Goal: Information Seeking & Learning: Learn about a topic

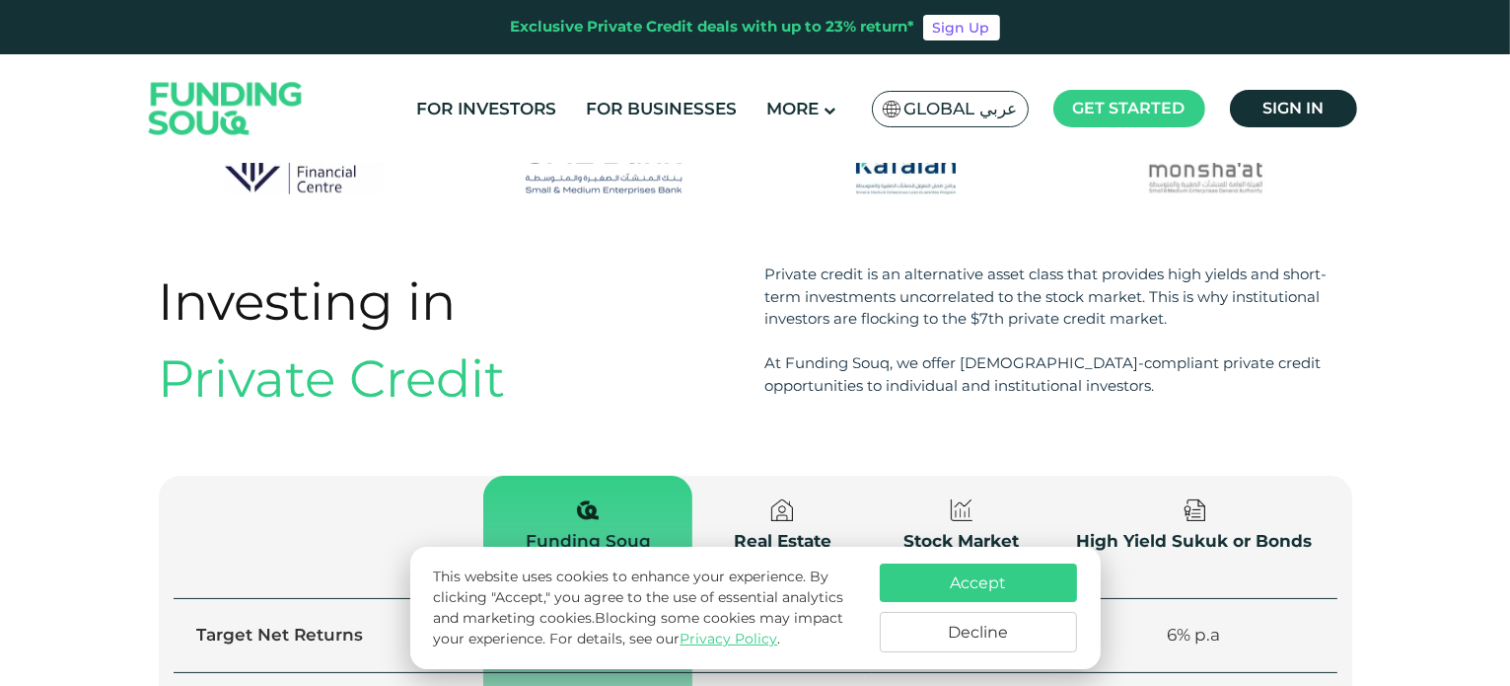
scroll to position [2170, 0]
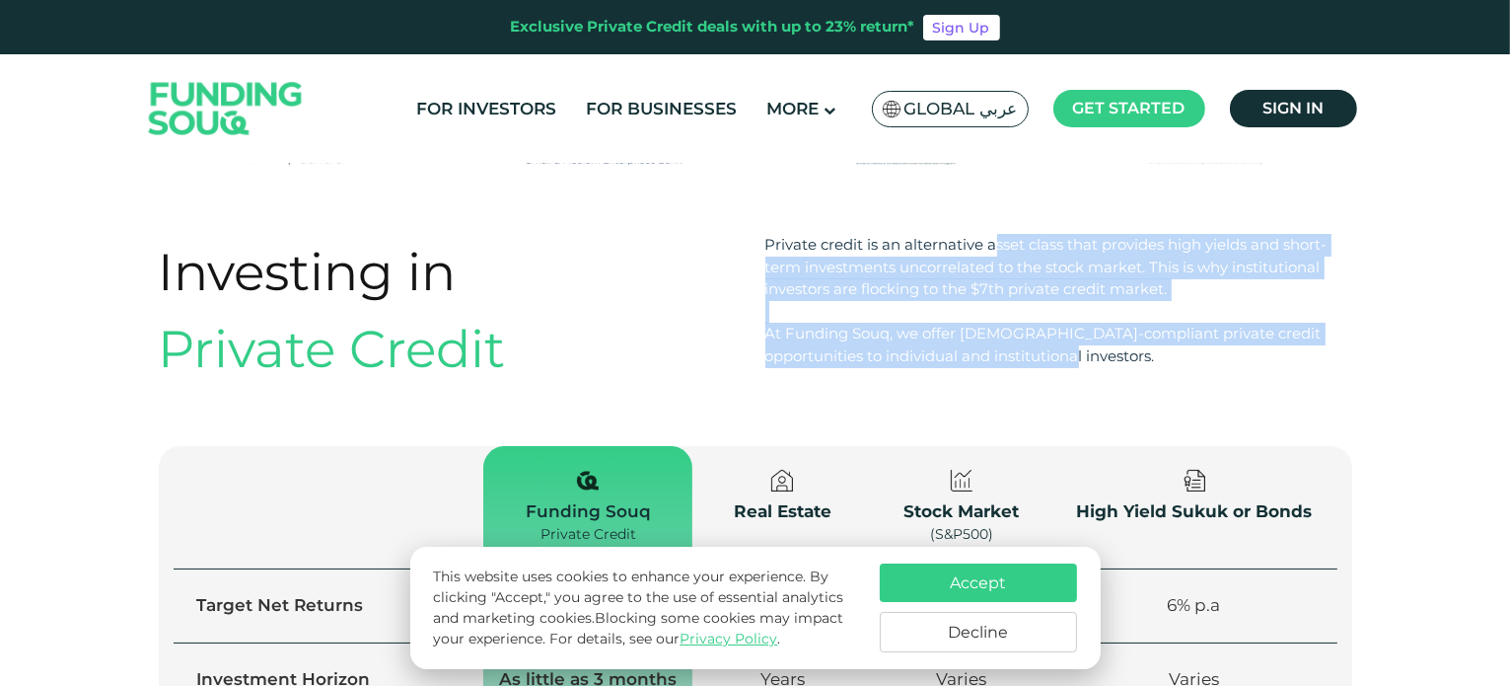
drag, startPoint x: 829, startPoint y: 190, endPoint x: 1084, endPoint y: 291, distance: 274.6
click at [1089, 294] on div "Private credit is an alternative asset class that provides high yields and shor…" at bounding box center [1059, 300] width 587 height 133
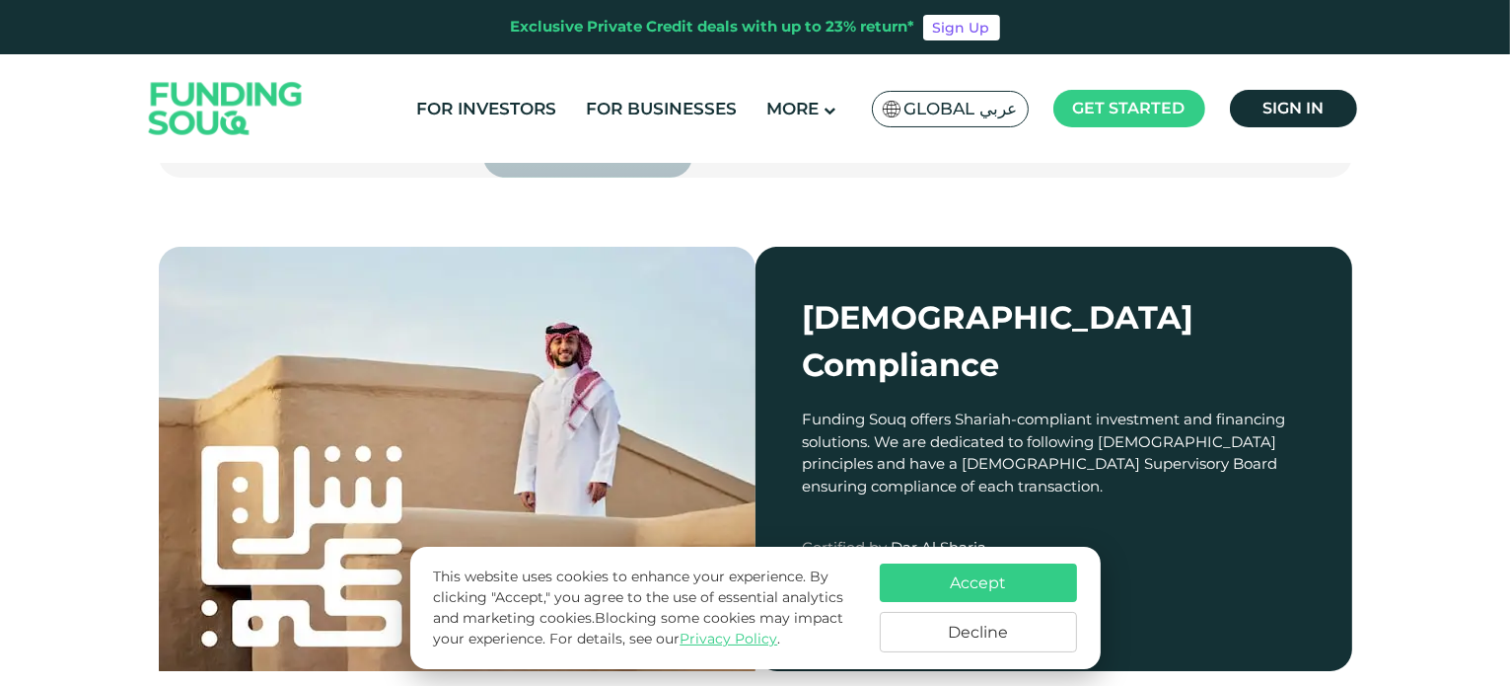
scroll to position [2960, 0]
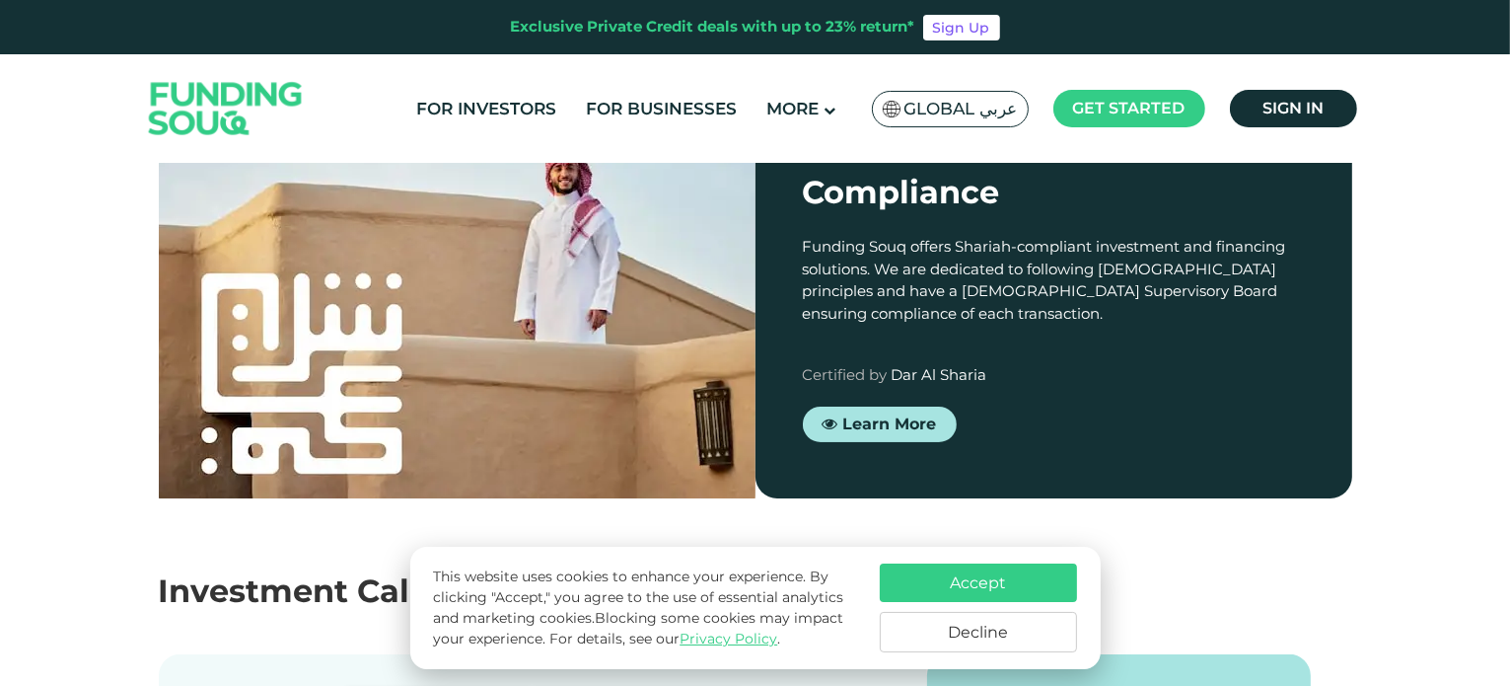
type tc-range-slider "4"
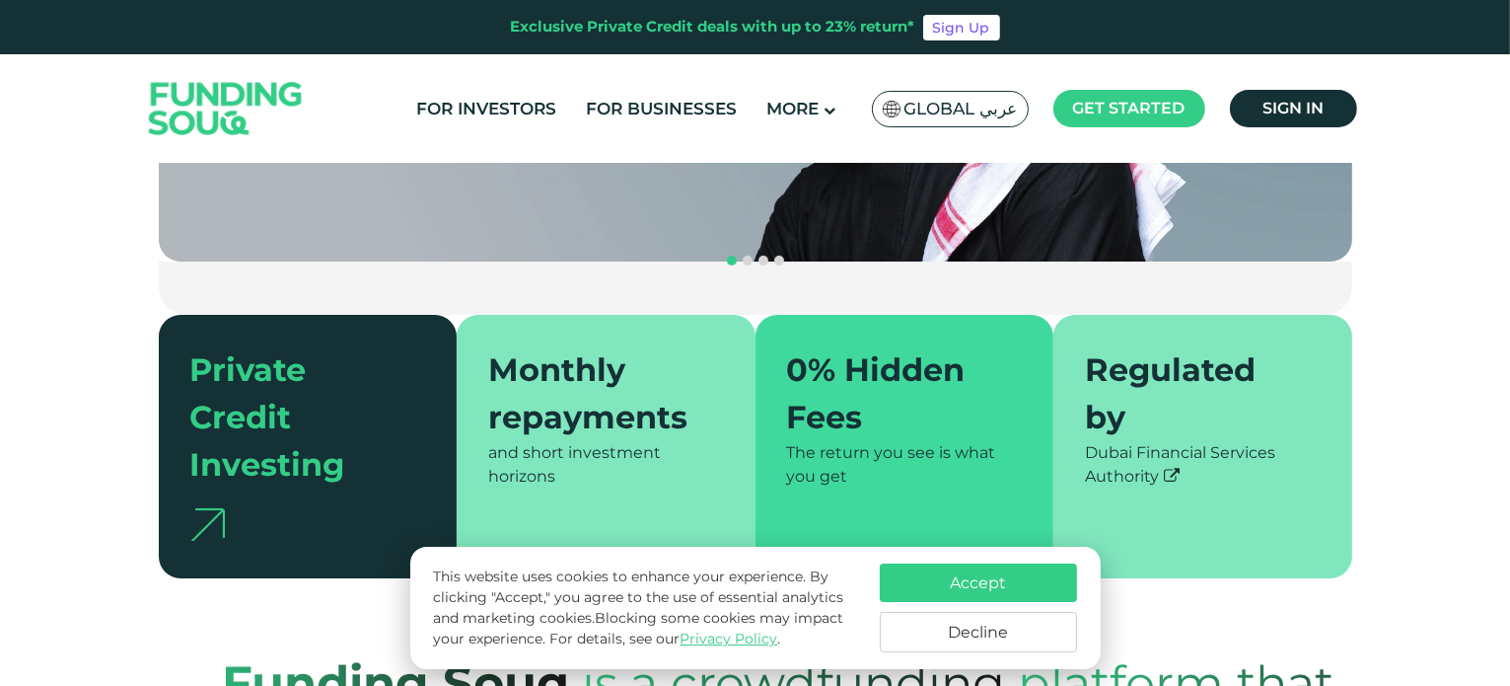
scroll to position [0, 0]
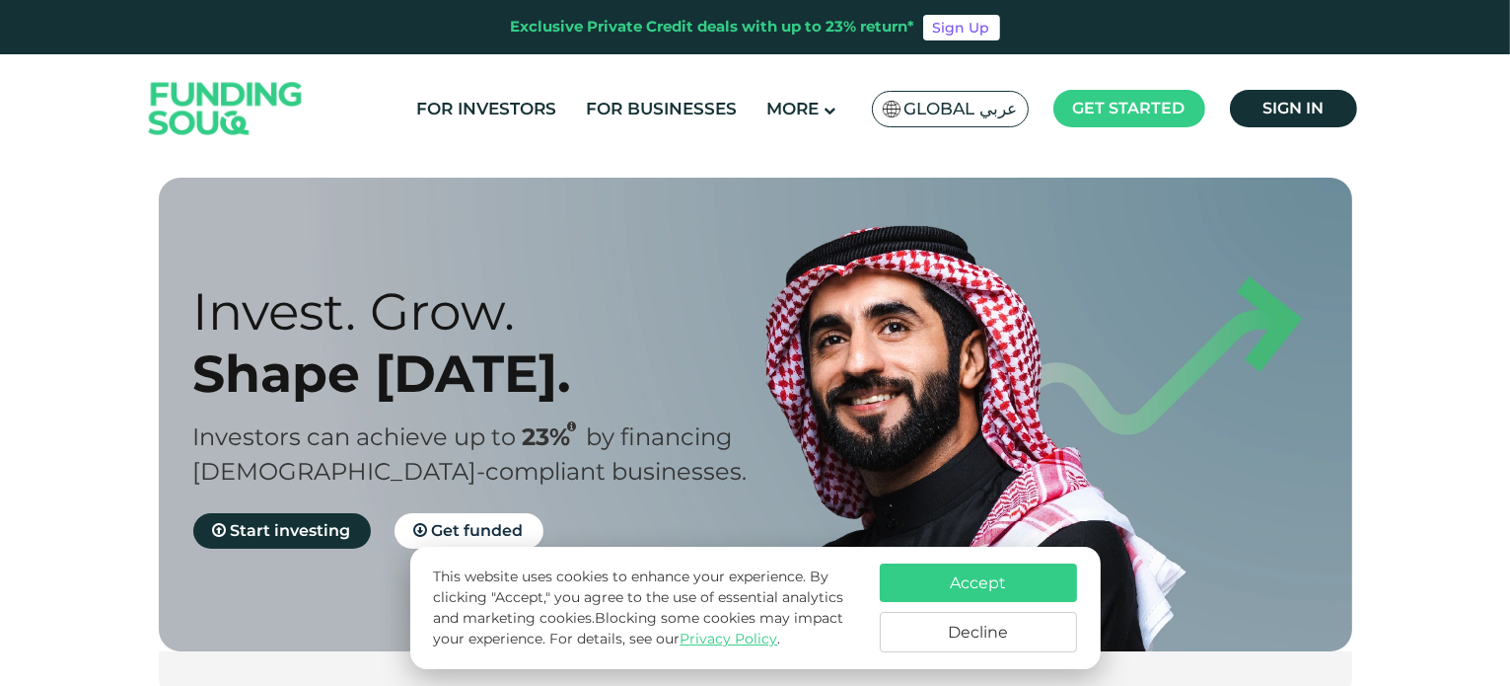
click at [967, 636] on button "Decline" at bounding box center [978, 632] width 197 height 40
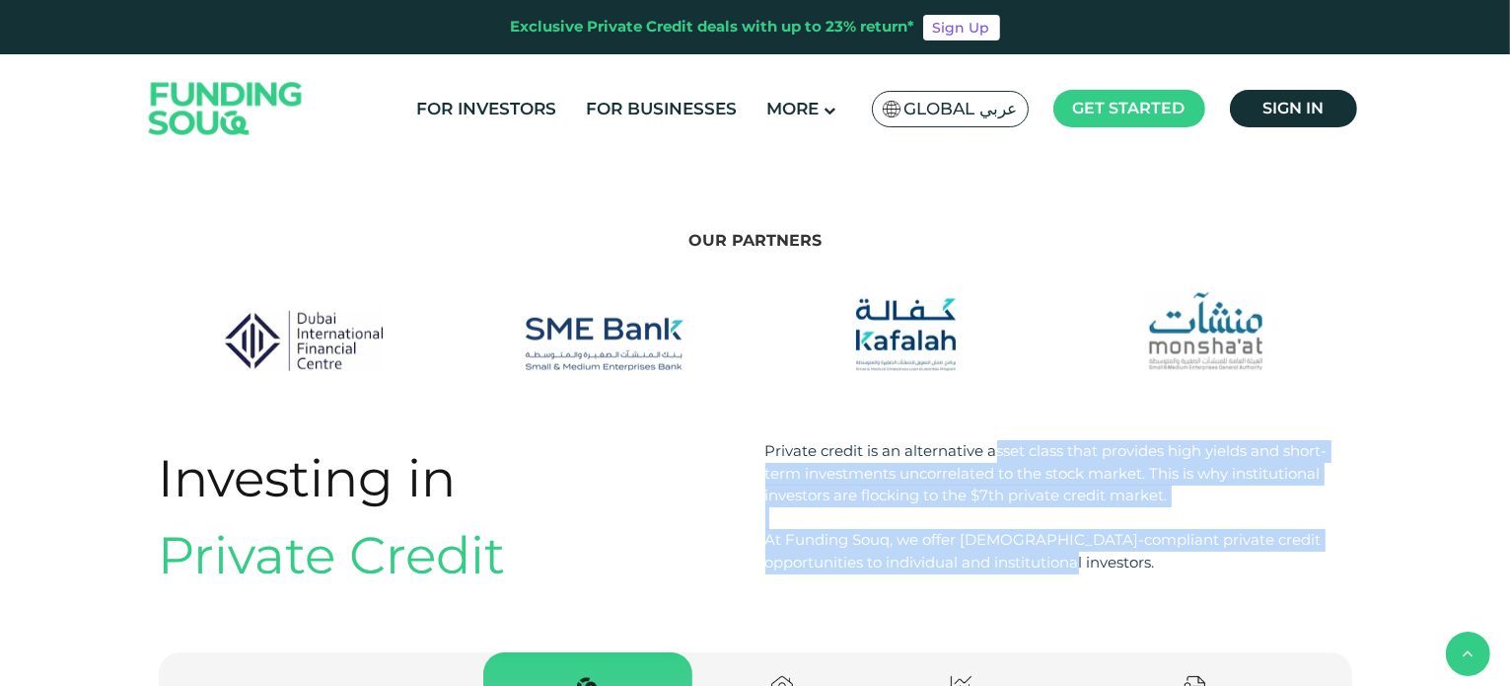
scroll to position [2269, 0]
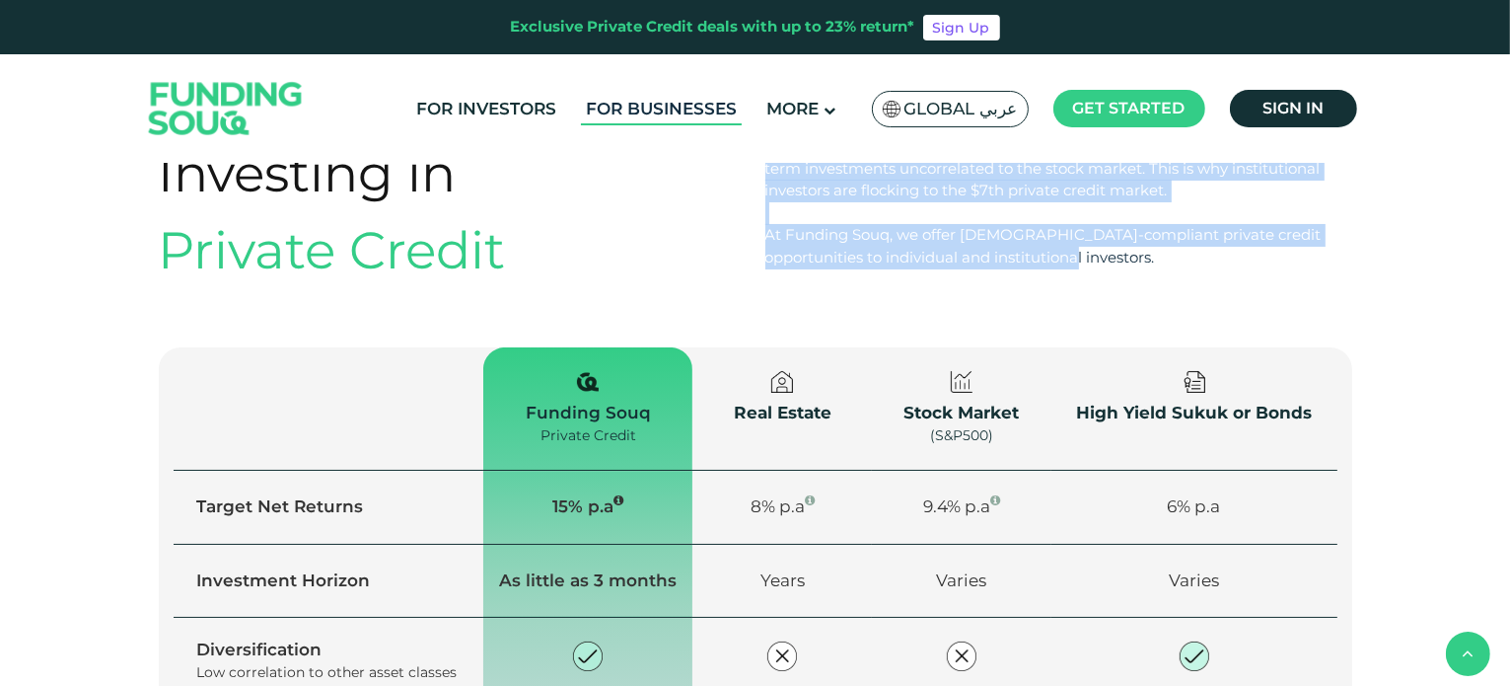
click at [702, 106] on link "For Businesses" at bounding box center [661, 109] width 161 height 33
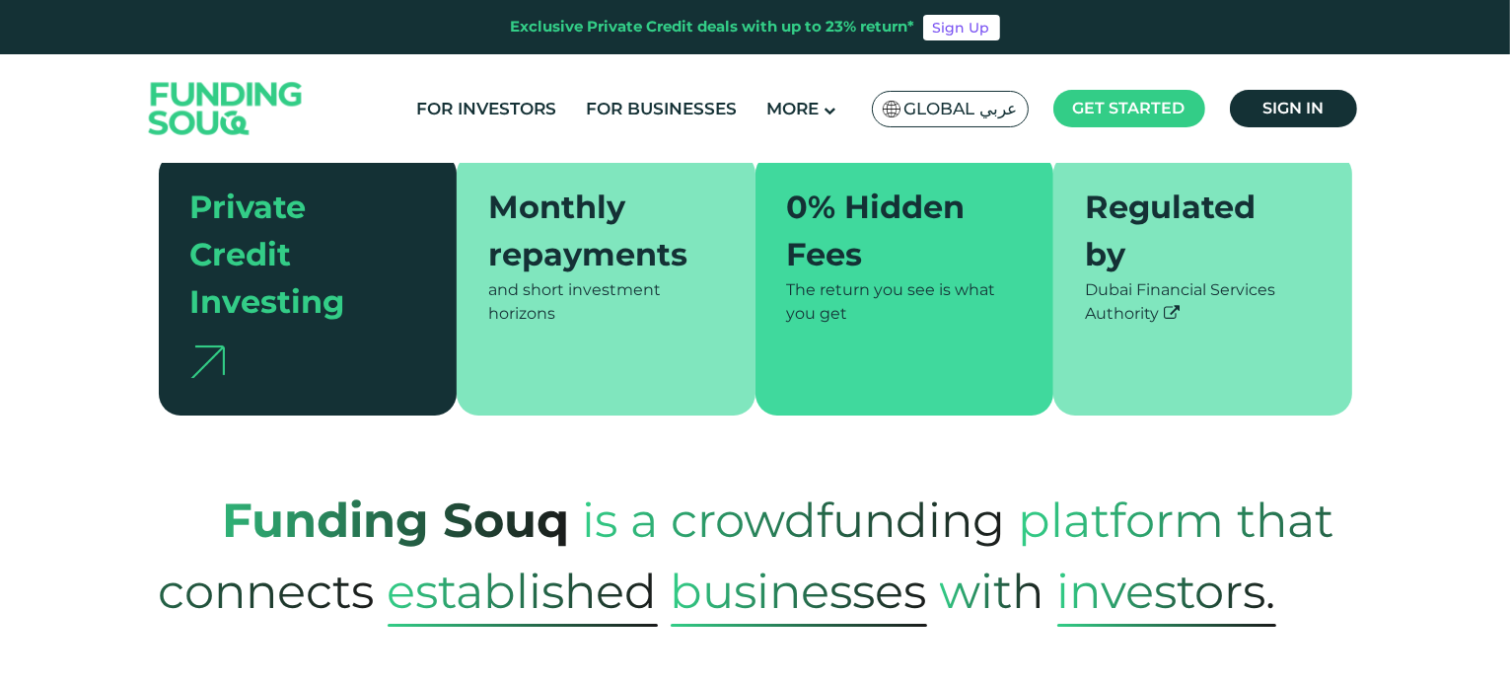
scroll to position [592, 0]
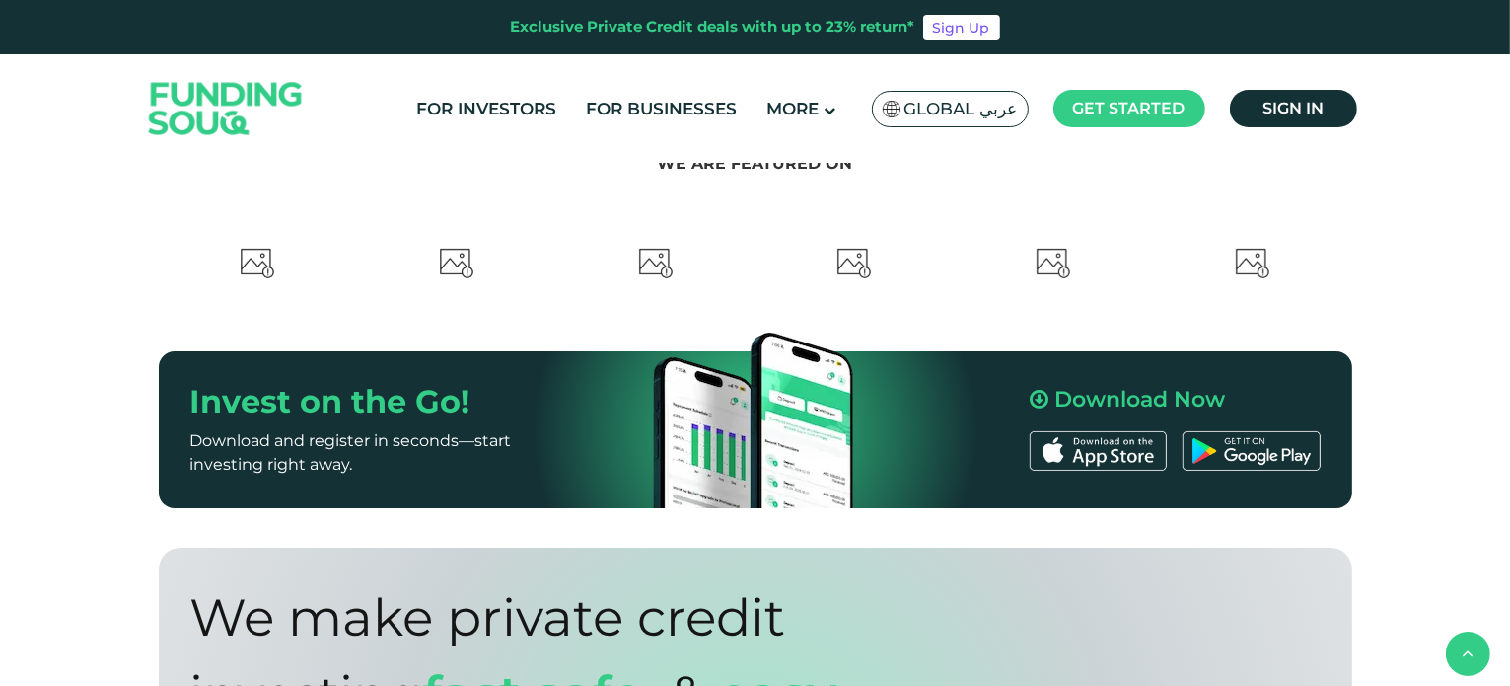
type tc-range-slider "4"
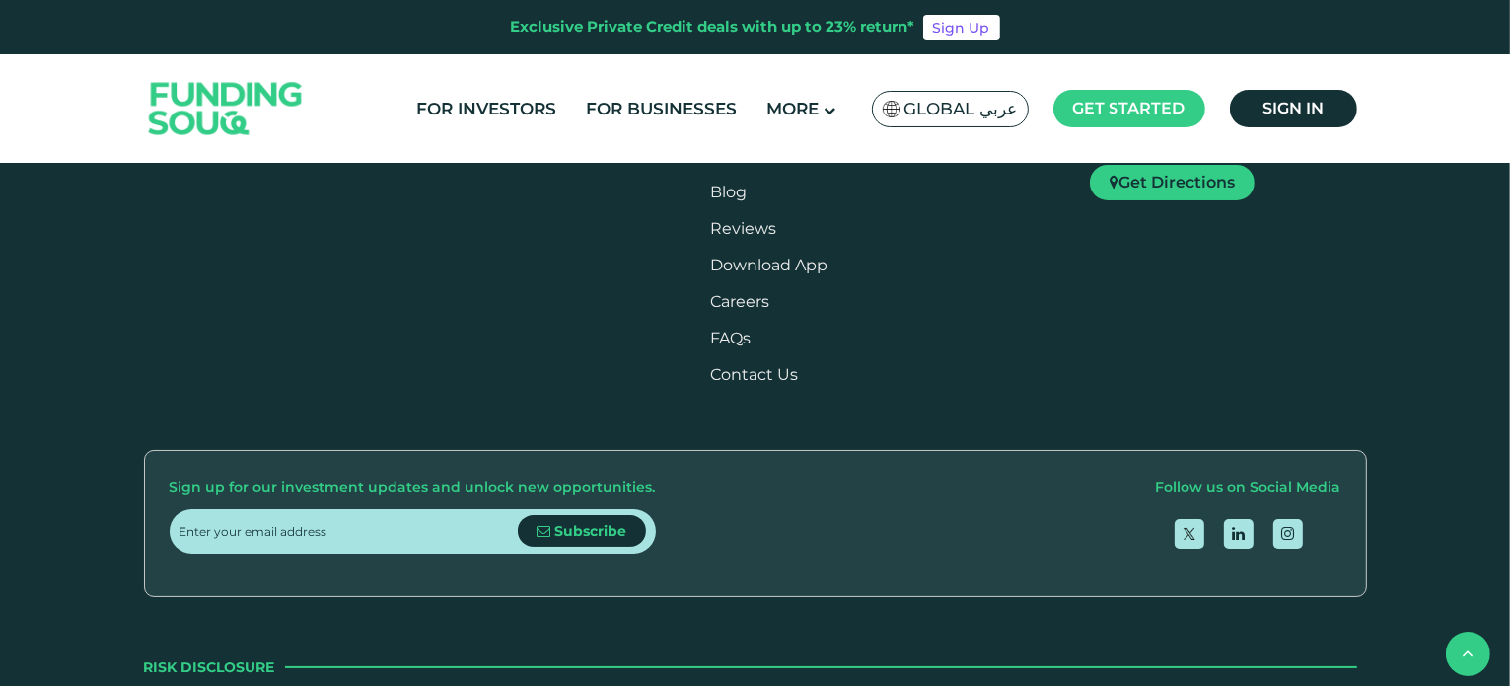
scroll to position [3256, 0]
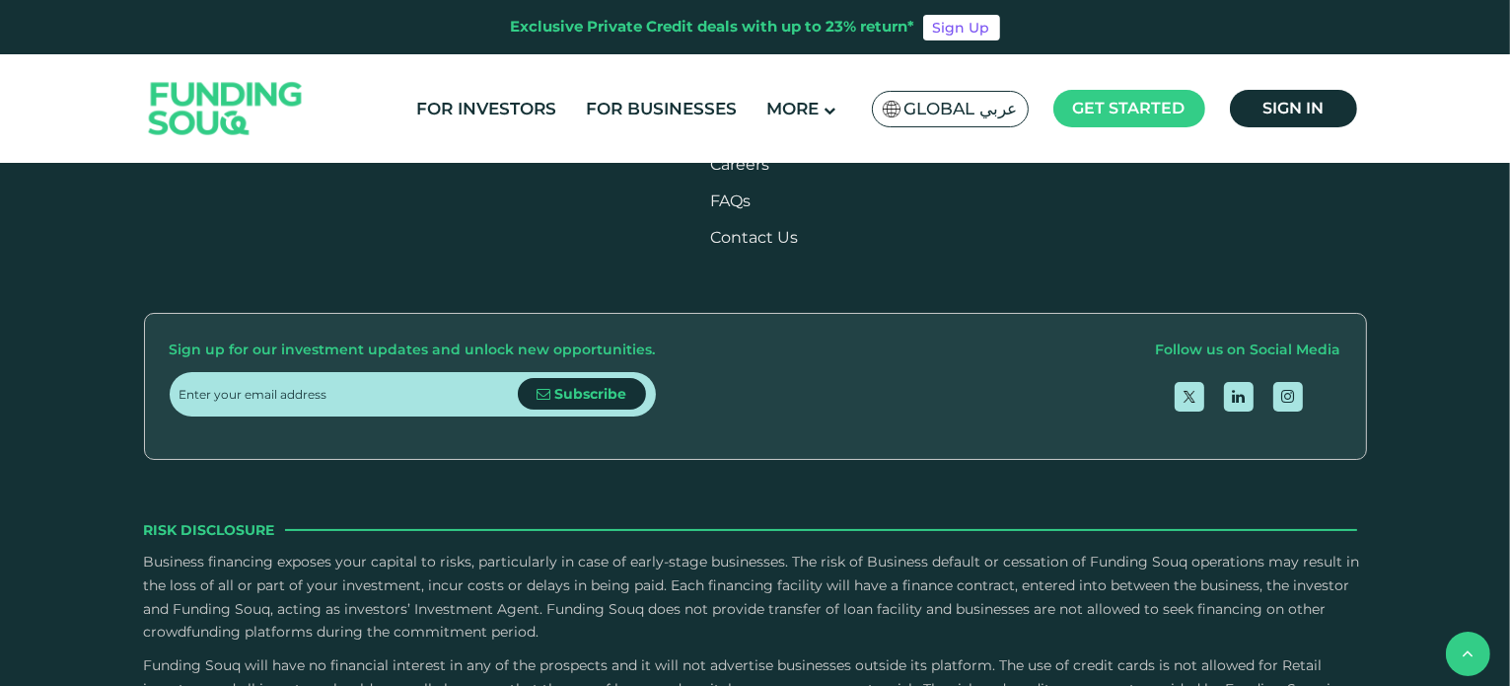
scroll to position [3748, 0]
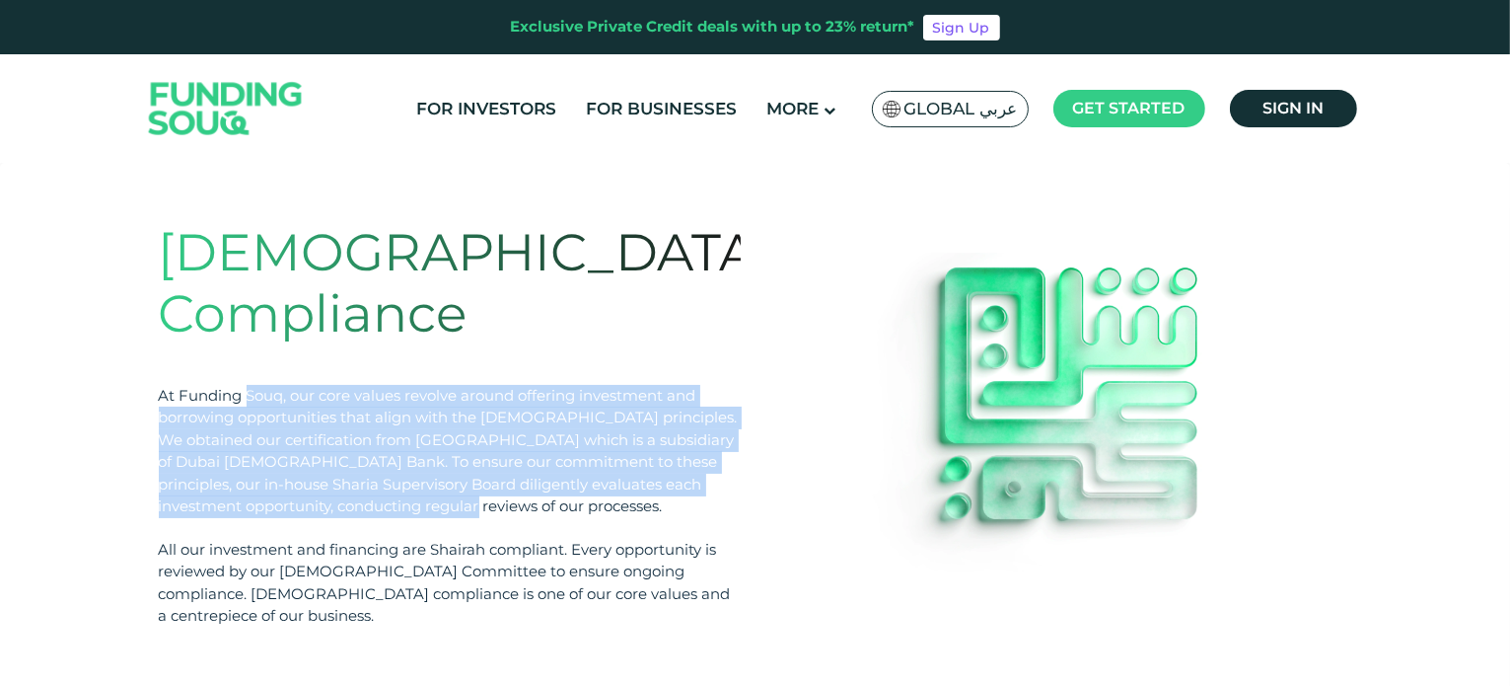
drag, startPoint x: 253, startPoint y: 340, endPoint x: 541, endPoint y: 444, distance: 306.1
click at [521, 440] on div "At Funding Souq, our core values revolve around offering investment and borrowi…" at bounding box center [450, 451] width 582 height 133
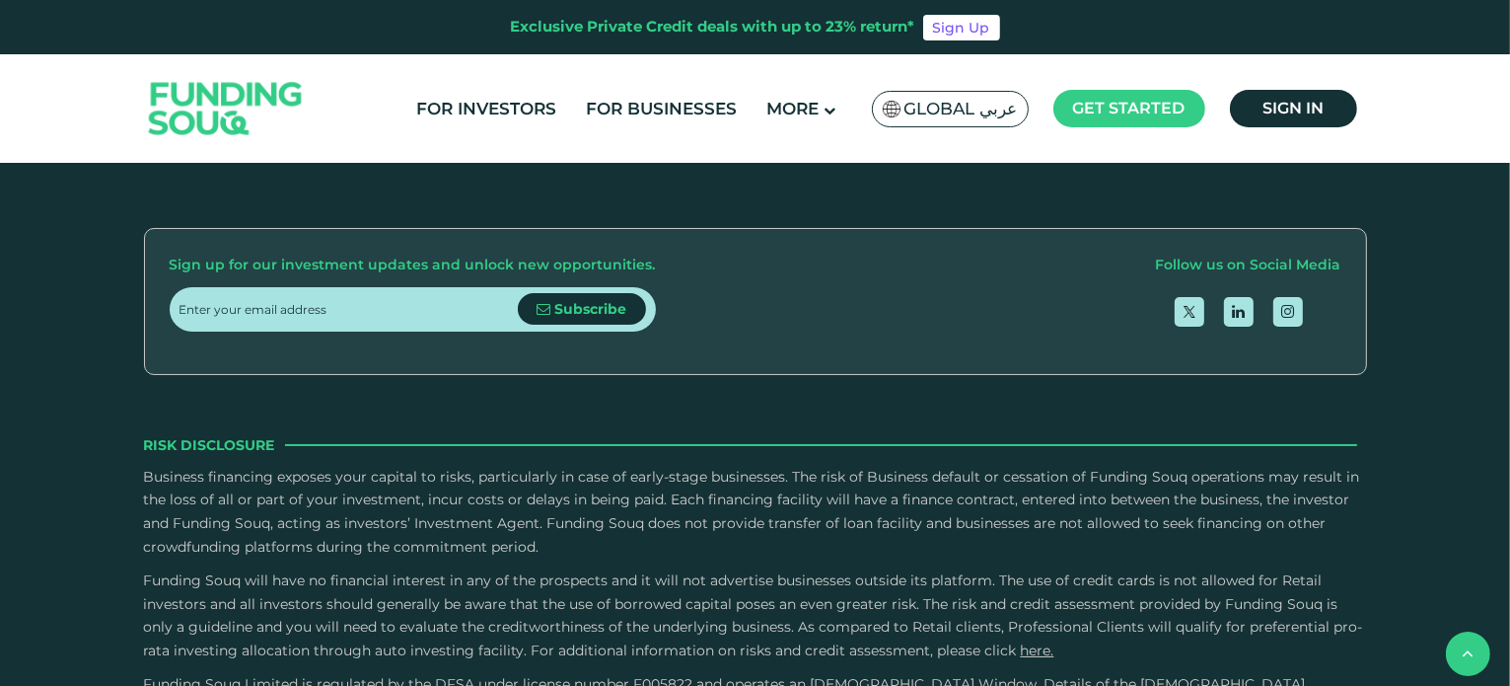
scroll to position [2174, 0]
